Goal: Task Accomplishment & Management: Manage account settings

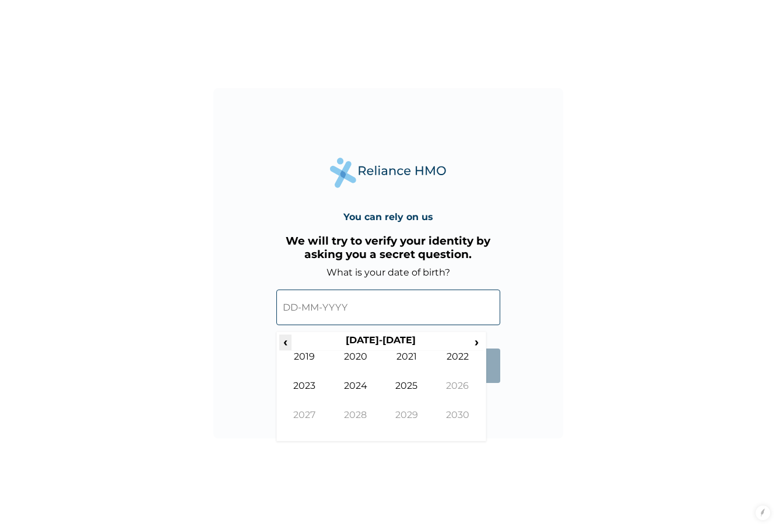
click at [286, 338] on span "‹" at bounding box center [285, 341] width 12 height 15
click at [360, 417] on td "1998" at bounding box center [355, 423] width 51 height 29
click at [316, 387] on td "May" at bounding box center [304, 394] width 51 height 29
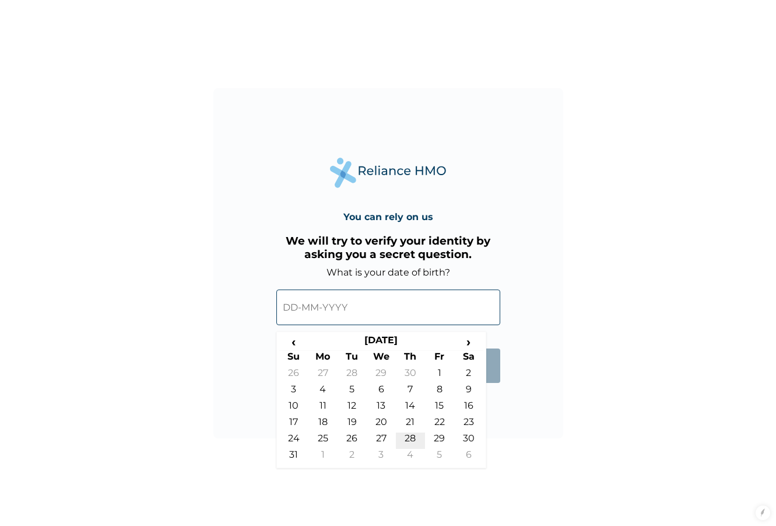
click at [404, 440] on td "28" at bounding box center [410, 440] width 29 height 16
type input "28-05-1998"
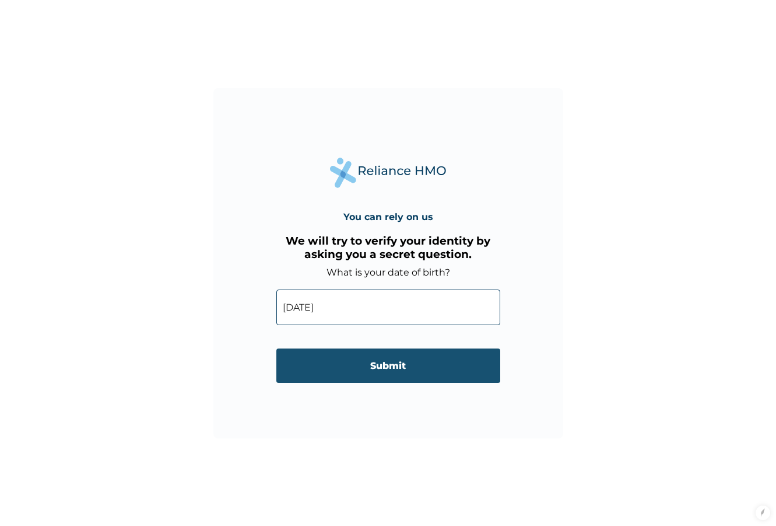
click at [402, 372] on input "Submit" at bounding box center [389, 365] width 224 height 34
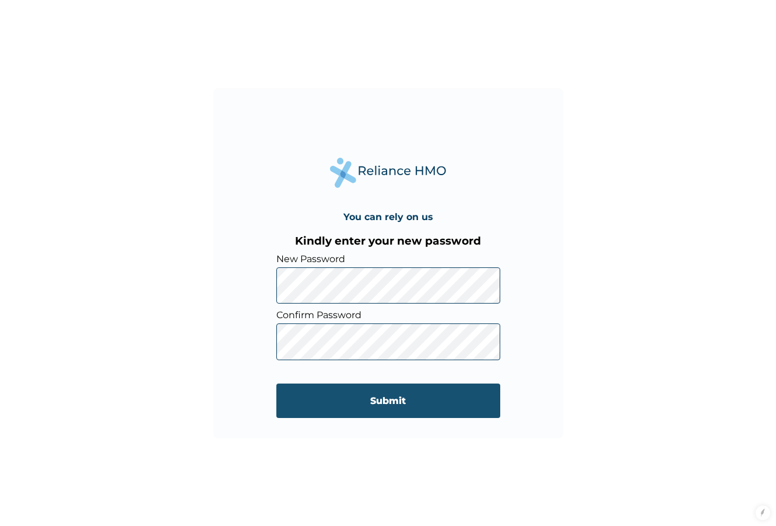
click at [408, 407] on input "Submit" at bounding box center [389, 400] width 224 height 34
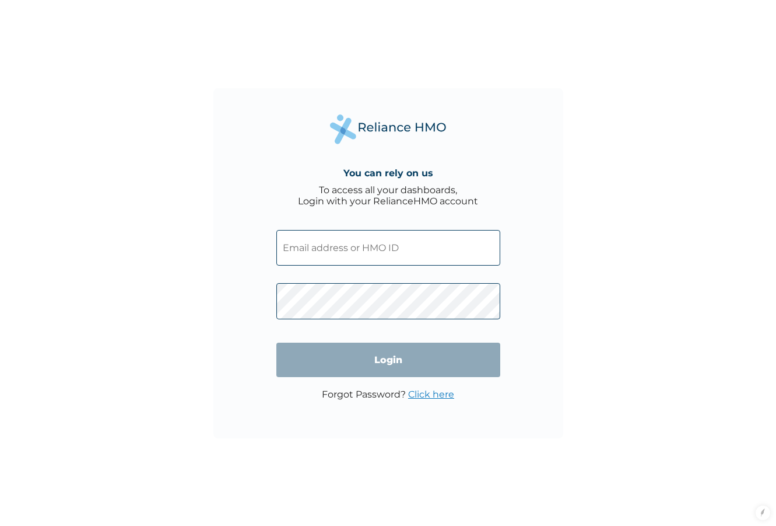
click at [361, 261] on input "text" at bounding box center [389, 248] width 224 height 36
type input "[PERSON_NAME][EMAIL_ADDRESS][DOMAIN_NAME]"
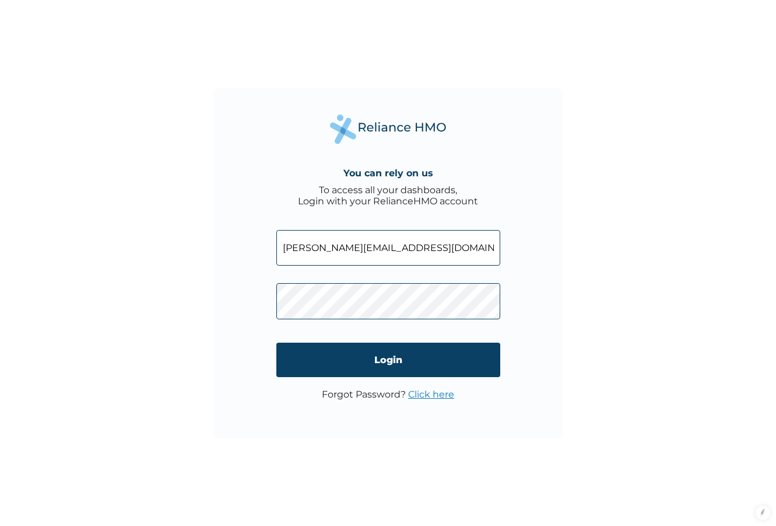
click input "Login" at bounding box center [389, 359] width 224 height 34
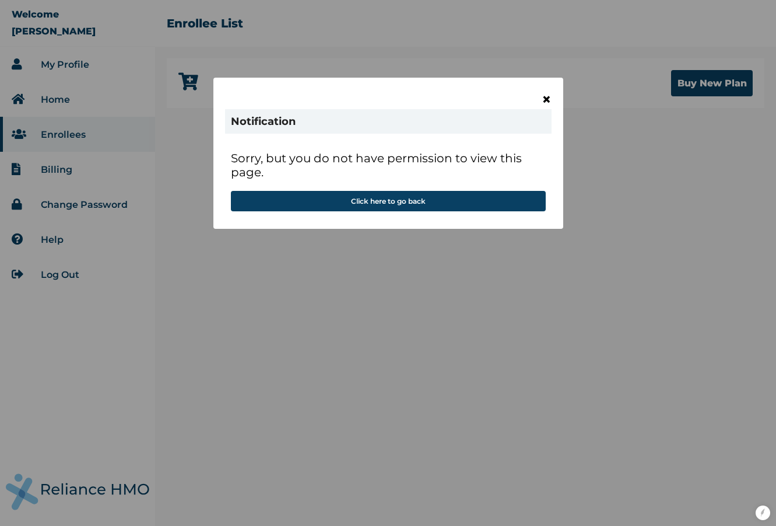
click at [545, 100] on span "×" at bounding box center [547, 99] width 10 height 20
